Goal: Book appointment/travel/reservation

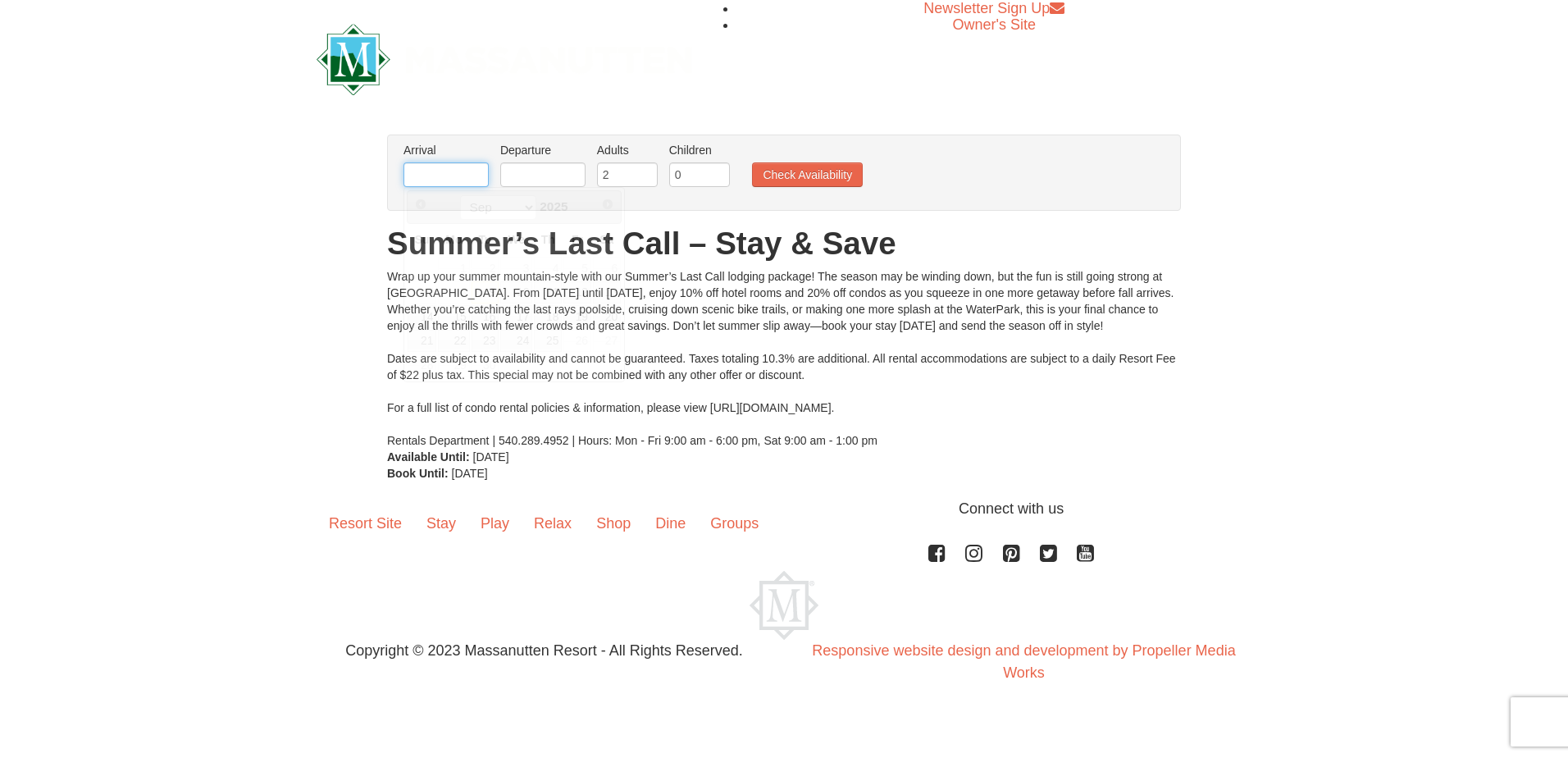
click at [468, 177] on input "text" at bounding box center [446, 175] width 85 height 24
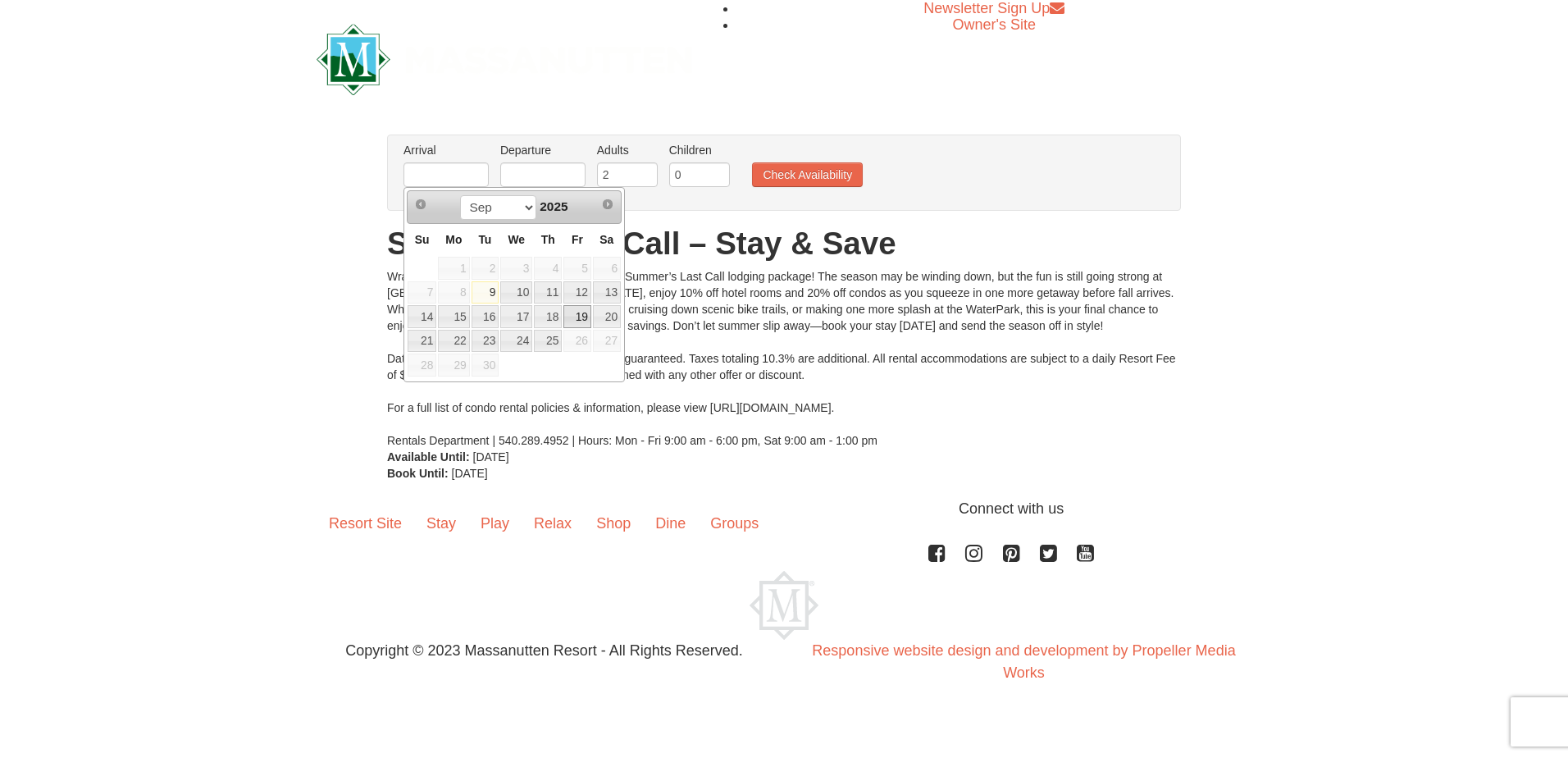
click at [571, 317] on link "19" at bounding box center [577, 316] width 28 height 23
type input "[DATE]"
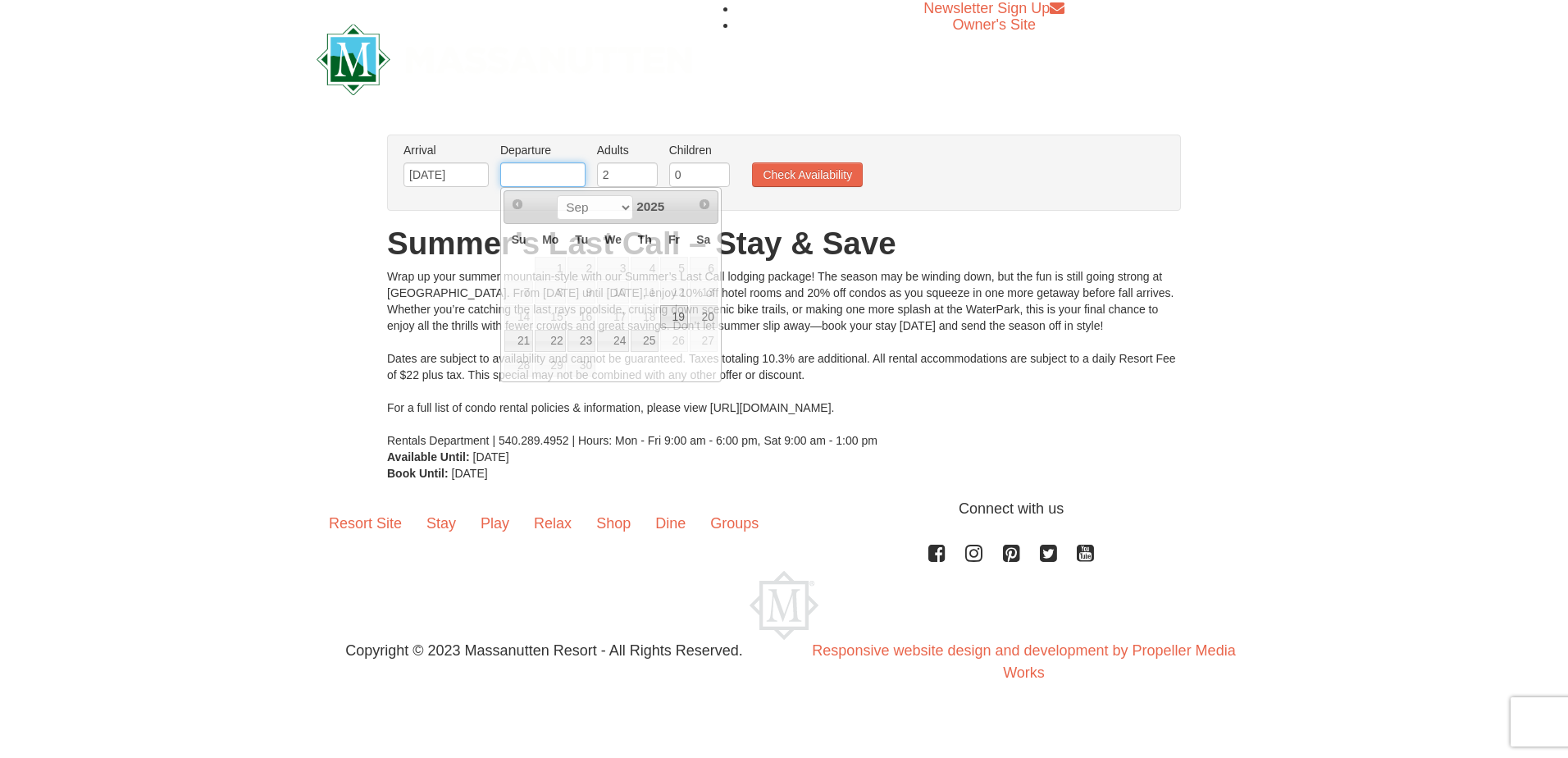
click at [557, 171] on input "text" at bounding box center [543, 175] width 85 height 24
click at [522, 339] on link "21" at bounding box center [518, 341] width 29 height 23
type input "[DATE]"
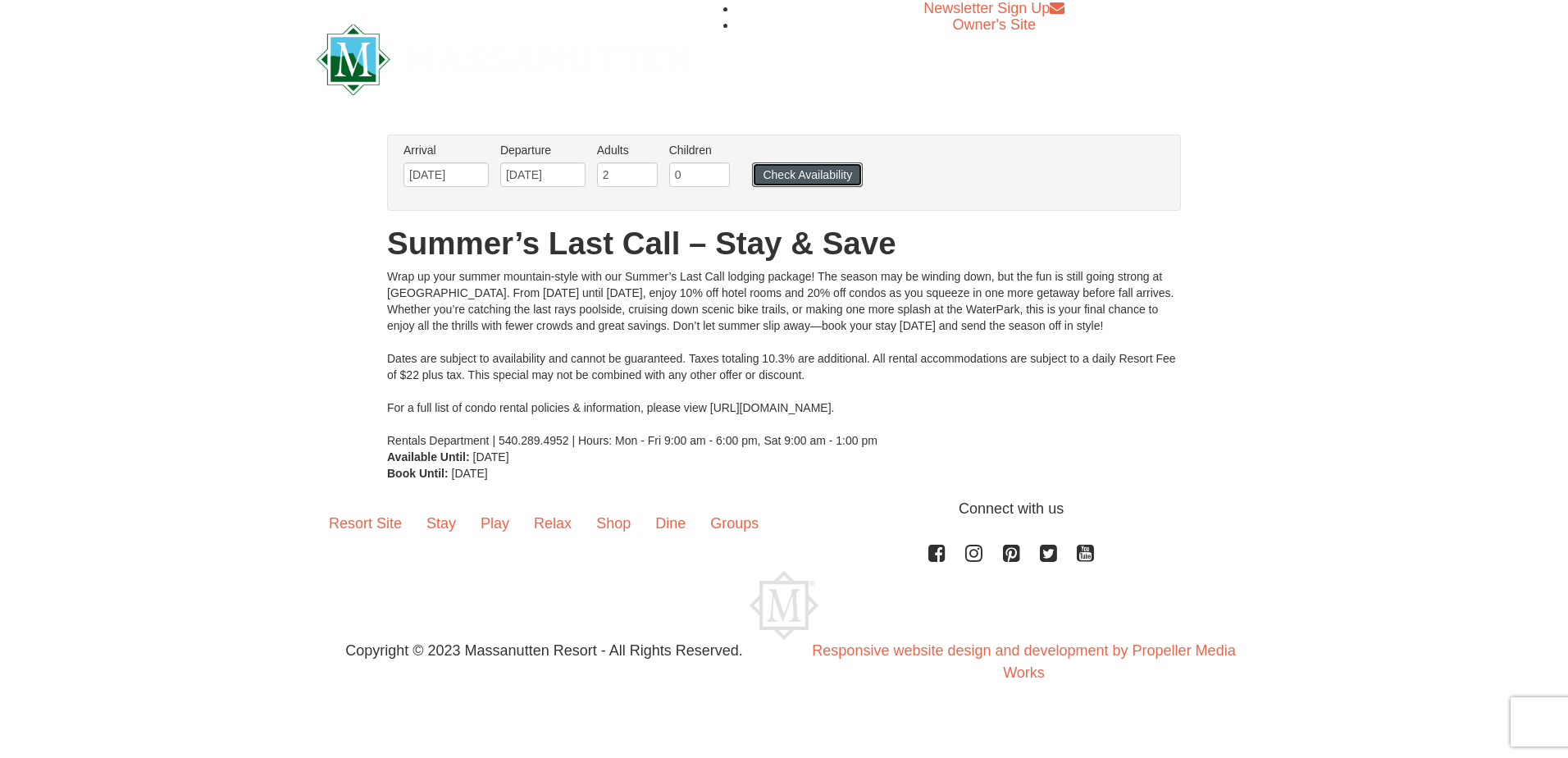
click at [784, 171] on button "Check Availability" at bounding box center [807, 175] width 110 height 24
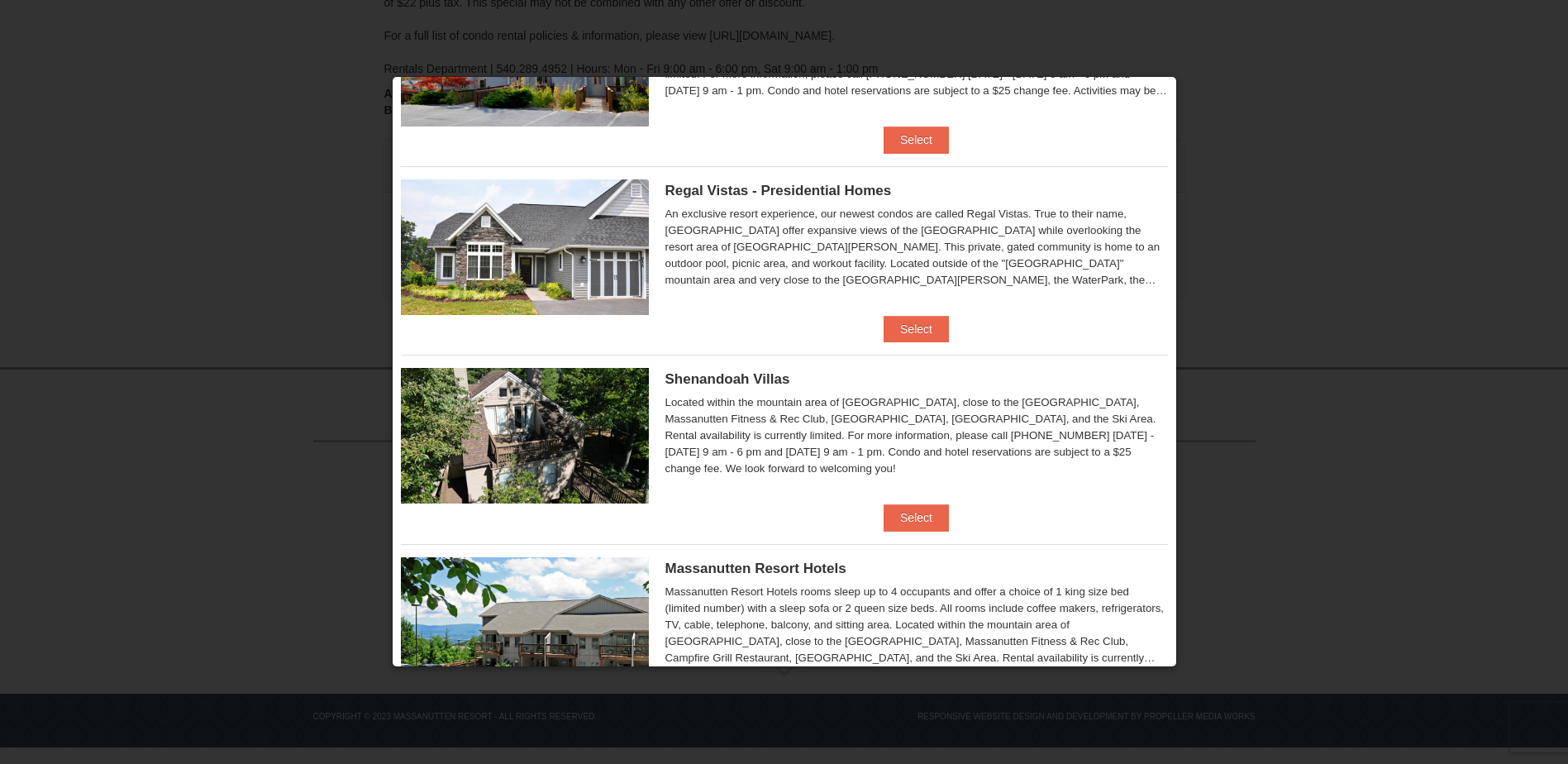
scroll to position [166, 0]
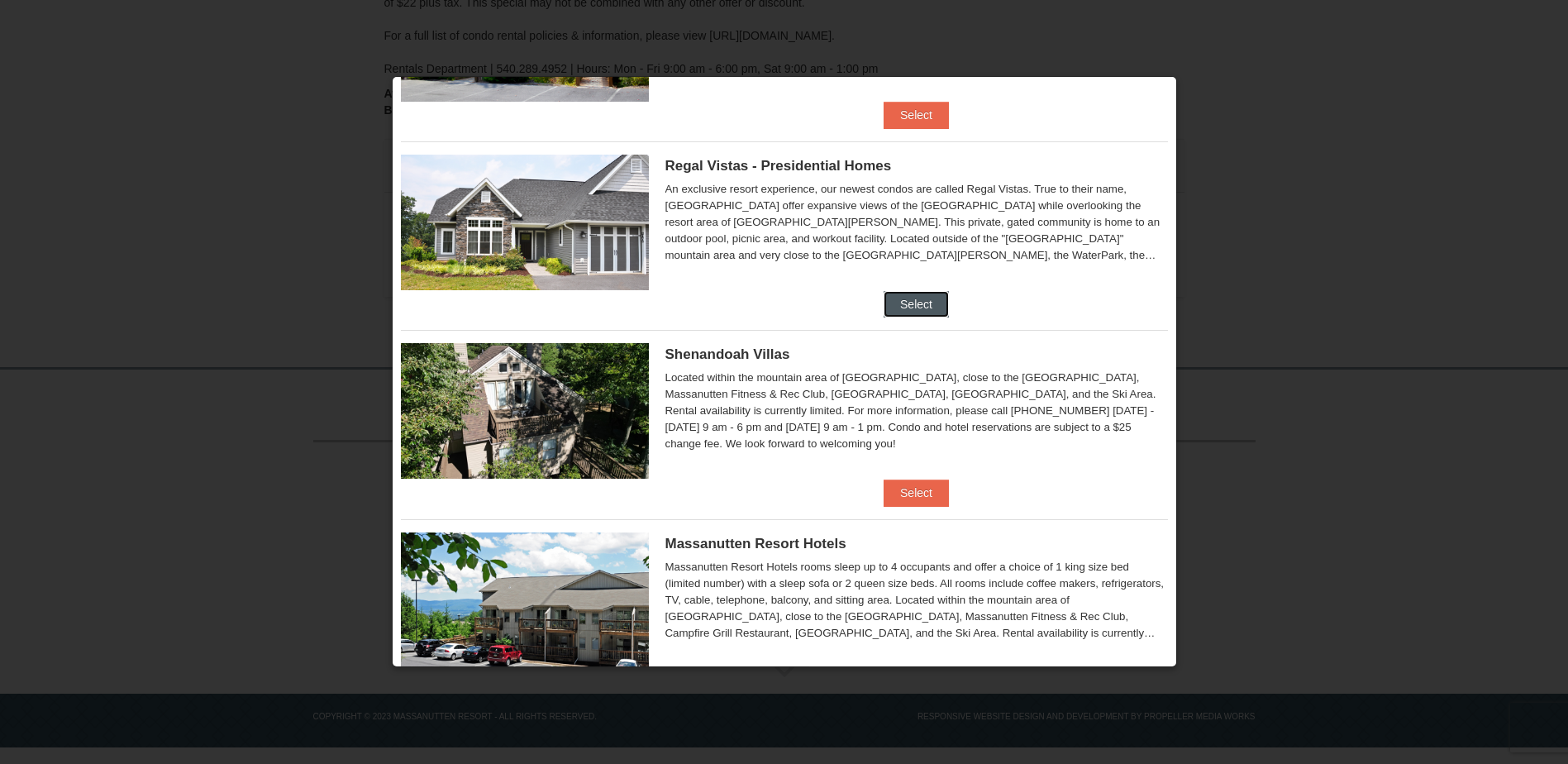
click at [900, 301] on button "Select" at bounding box center [916, 304] width 66 height 26
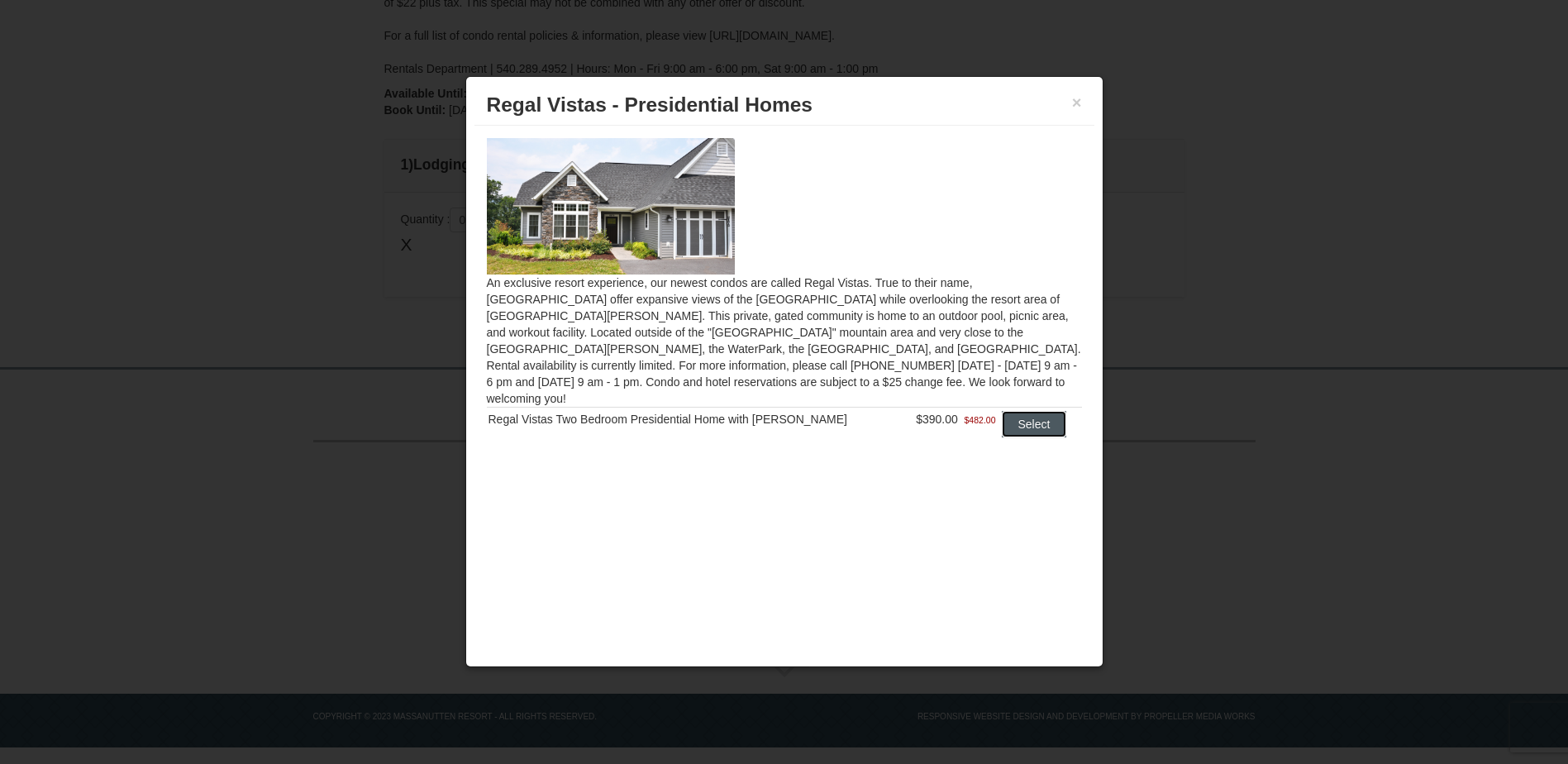
click at [1017, 411] on button "Select" at bounding box center [1034, 424] width 66 height 26
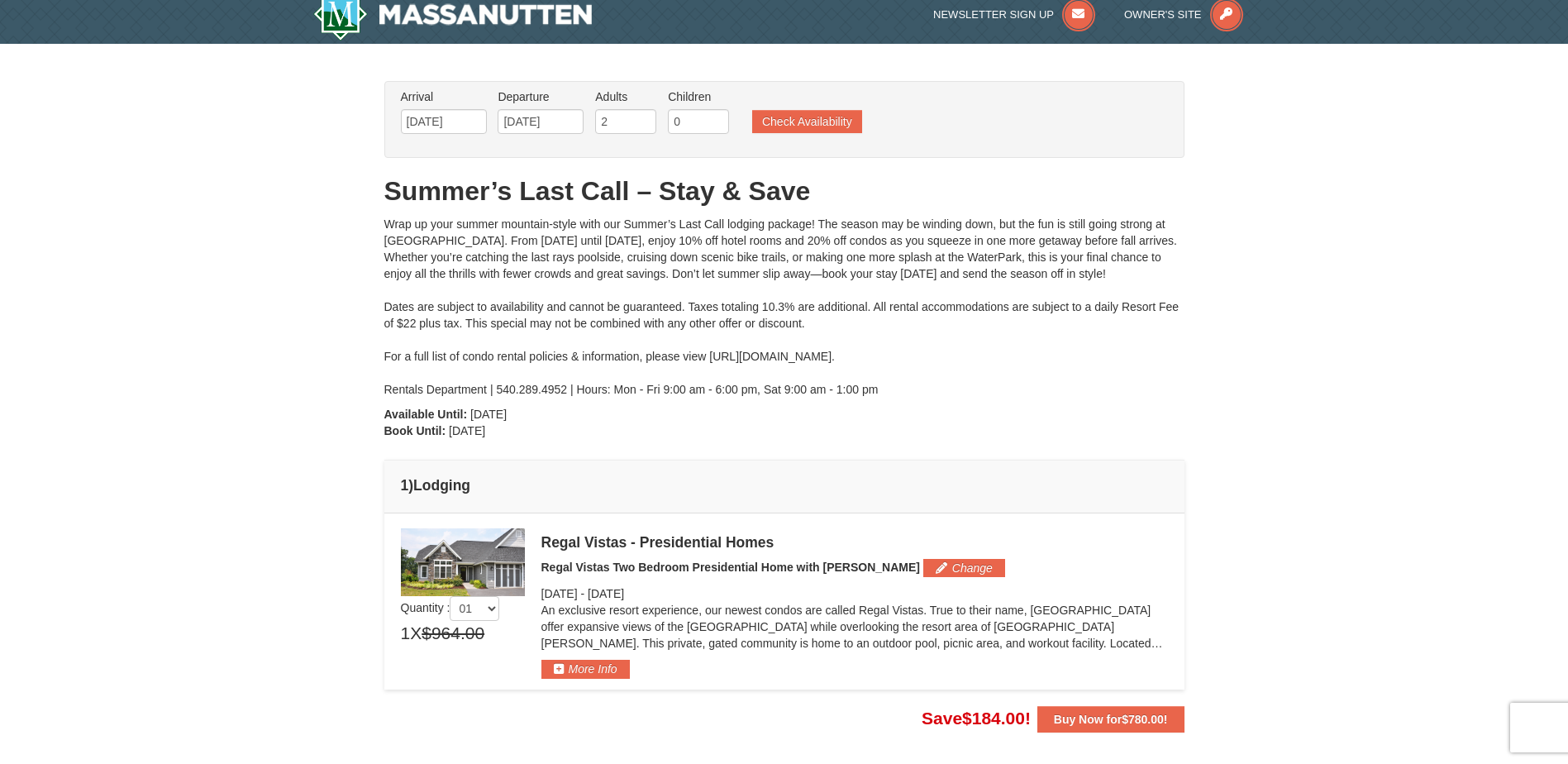
scroll to position [4, 0]
